Goal: Task Accomplishment & Management: Complete application form

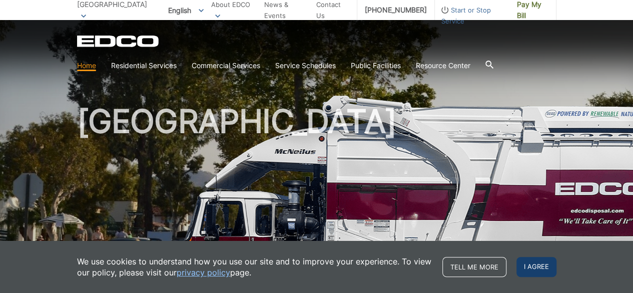
click at [541, 270] on span "I agree" at bounding box center [537, 267] width 40 height 20
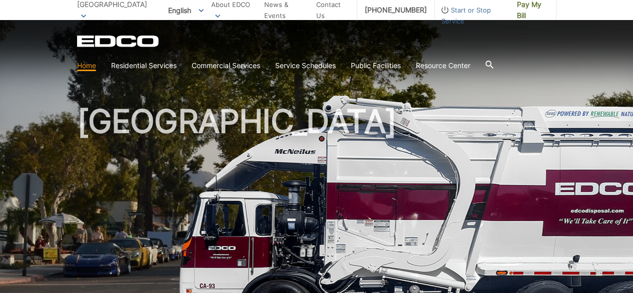
click at [475, 12] on span "Start or Stop Service" at bounding box center [472, 16] width 75 height 22
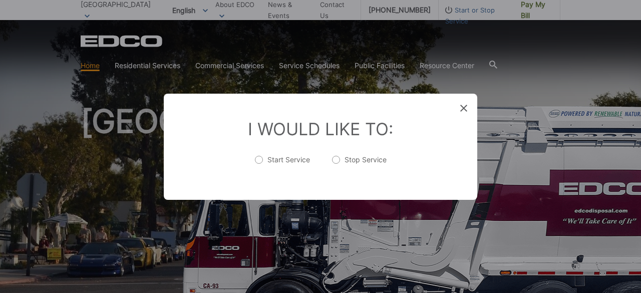
click at [336, 159] on label "Stop Service" at bounding box center [359, 165] width 55 height 20
radio input "true"
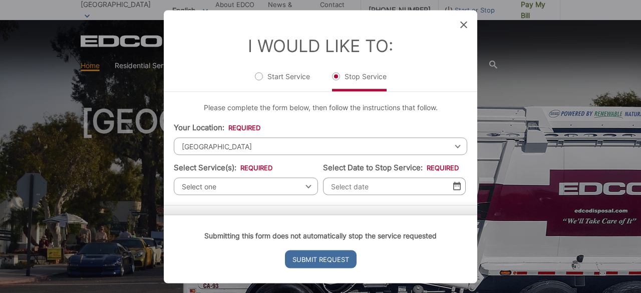
click at [303, 186] on div "Select one Select one Residential Curbside Pickup Commercial/Business Services …" at bounding box center [246, 186] width 144 height 18
click at [371, 151] on span "[GEOGRAPHIC_DATA]" at bounding box center [320, 146] width 293 height 18
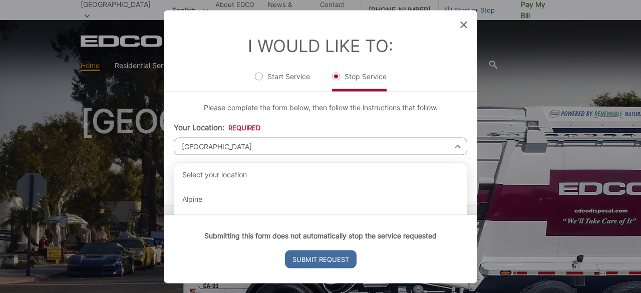
click at [367, 139] on span "[GEOGRAPHIC_DATA]" at bounding box center [320, 146] width 293 height 18
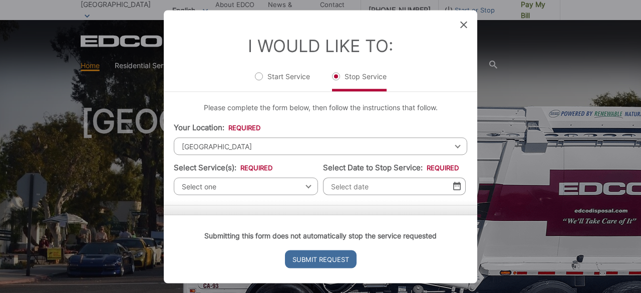
click at [240, 189] on span "Select one" at bounding box center [246, 186] width 144 height 18
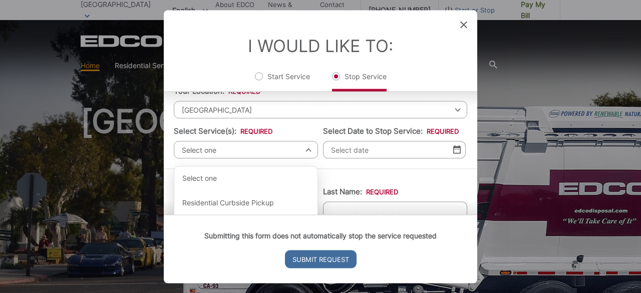
scroll to position [111, 0]
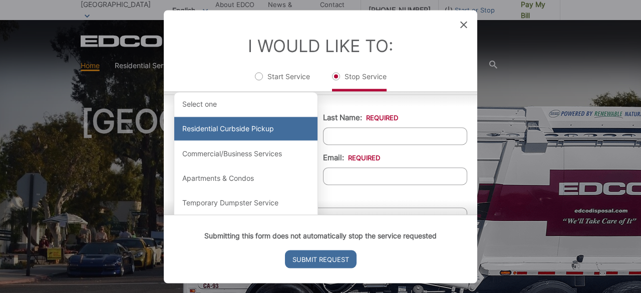
click at [245, 133] on div "Residential Curbside Pickup" at bounding box center [245, 129] width 143 height 24
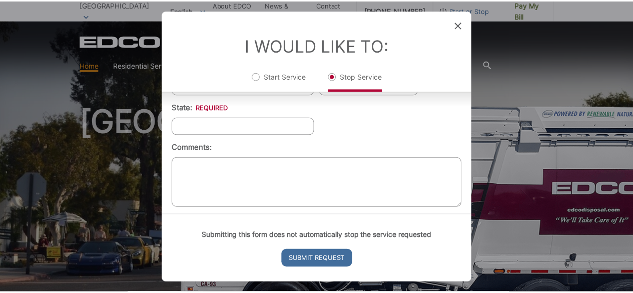
scroll to position [404, 0]
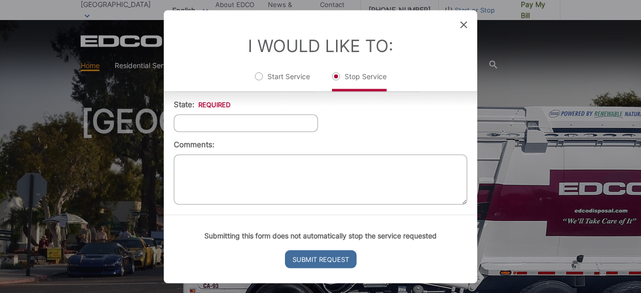
click at [463, 24] on icon at bounding box center [463, 24] width 7 height 7
